Goal: Find contact information: Find contact information

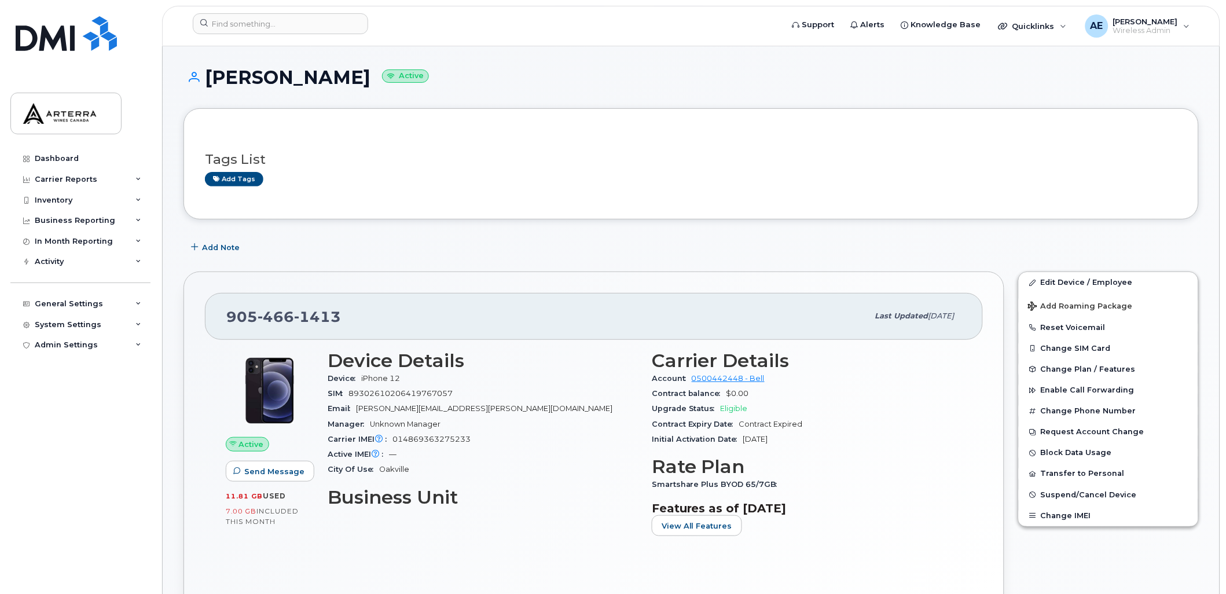
drag, startPoint x: 204, startPoint y: 76, endPoint x: 331, endPoint y: 80, distance: 126.9
click at [331, 80] on h1 "[PERSON_NAME] Active" at bounding box center [692, 77] width 1016 height 20
drag, startPoint x: 331, startPoint y: 80, endPoint x: 325, endPoint y: 79, distance: 5.8
copy h1 "[PERSON_NAME]"
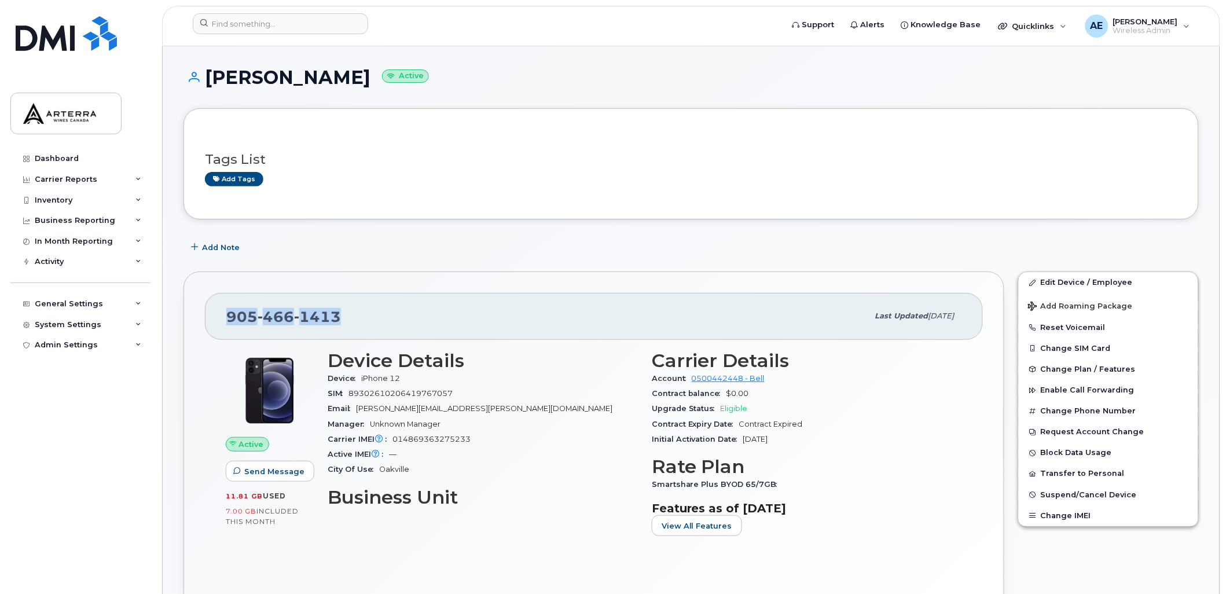
drag, startPoint x: 334, startPoint y: 313, endPoint x: 221, endPoint y: 316, distance: 113.0
click at [221, 316] on div "[PHONE_NUMBER] Last updated [DATE]" at bounding box center [594, 316] width 778 height 46
drag, startPoint x: 221, startPoint y: 316, endPoint x: 234, endPoint y: 316, distance: 12.7
copy span "[PHONE_NUMBER]"
click at [529, 573] on div "Active Send Message 11.81 GB  used 7.00 GB  included this month Device Details …" at bounding box center [594, 469] width 778 height 258
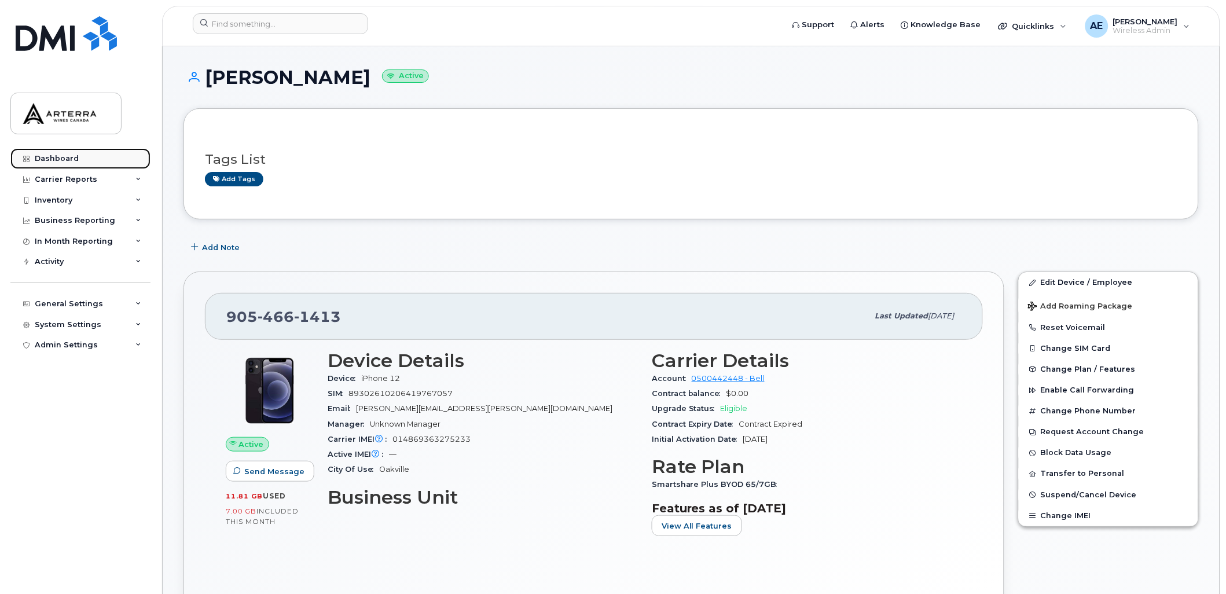
click at [73, 158] on div "Dashboard" at bounding box center [57, 158] width 44 height 9
